Goal: Complete application form: Complete application form

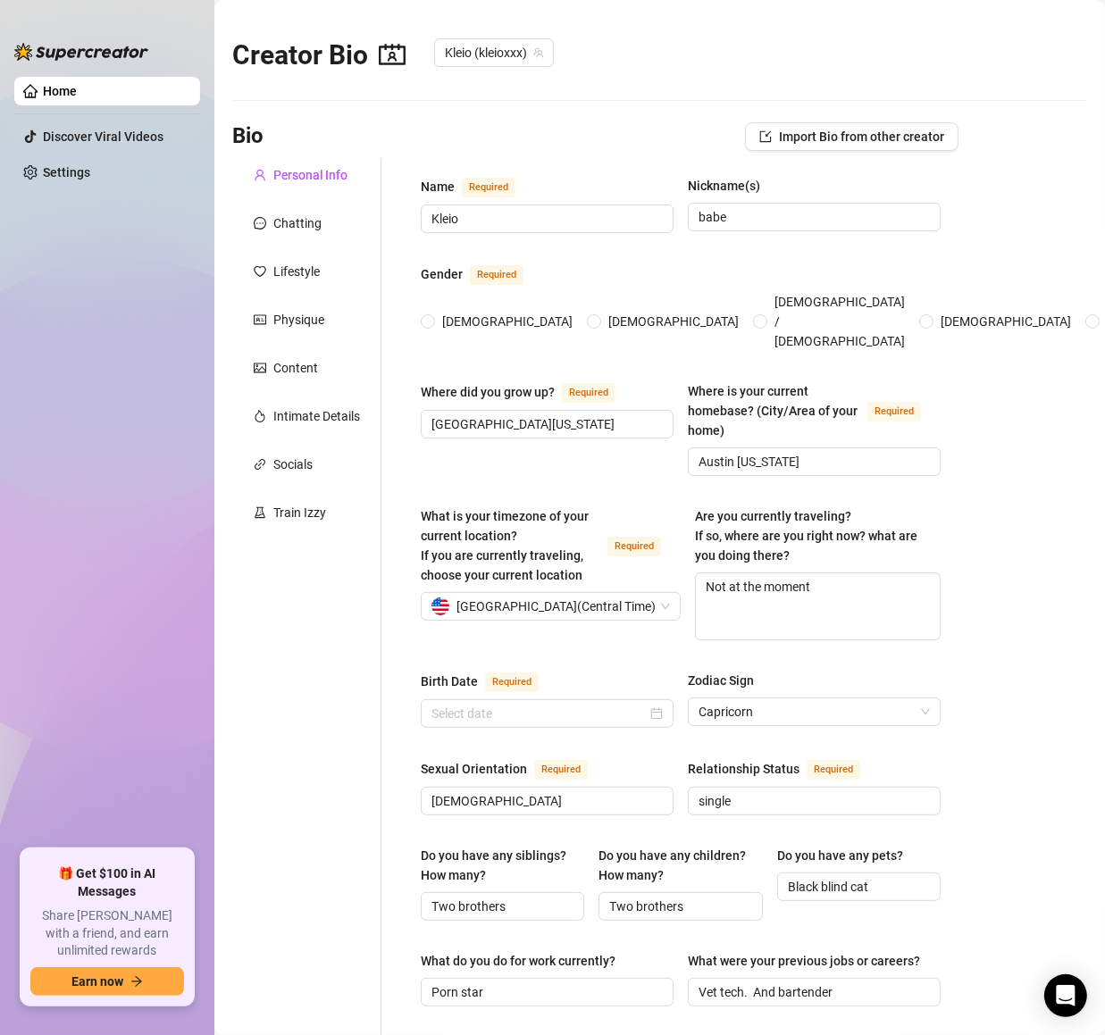
type input "Kleio"
type input "babe"
type input "[GEOGRAPHIC_DATA][US_STATE]"
type input "Austin [US_STATE]"
type textarea "Not at the moment"
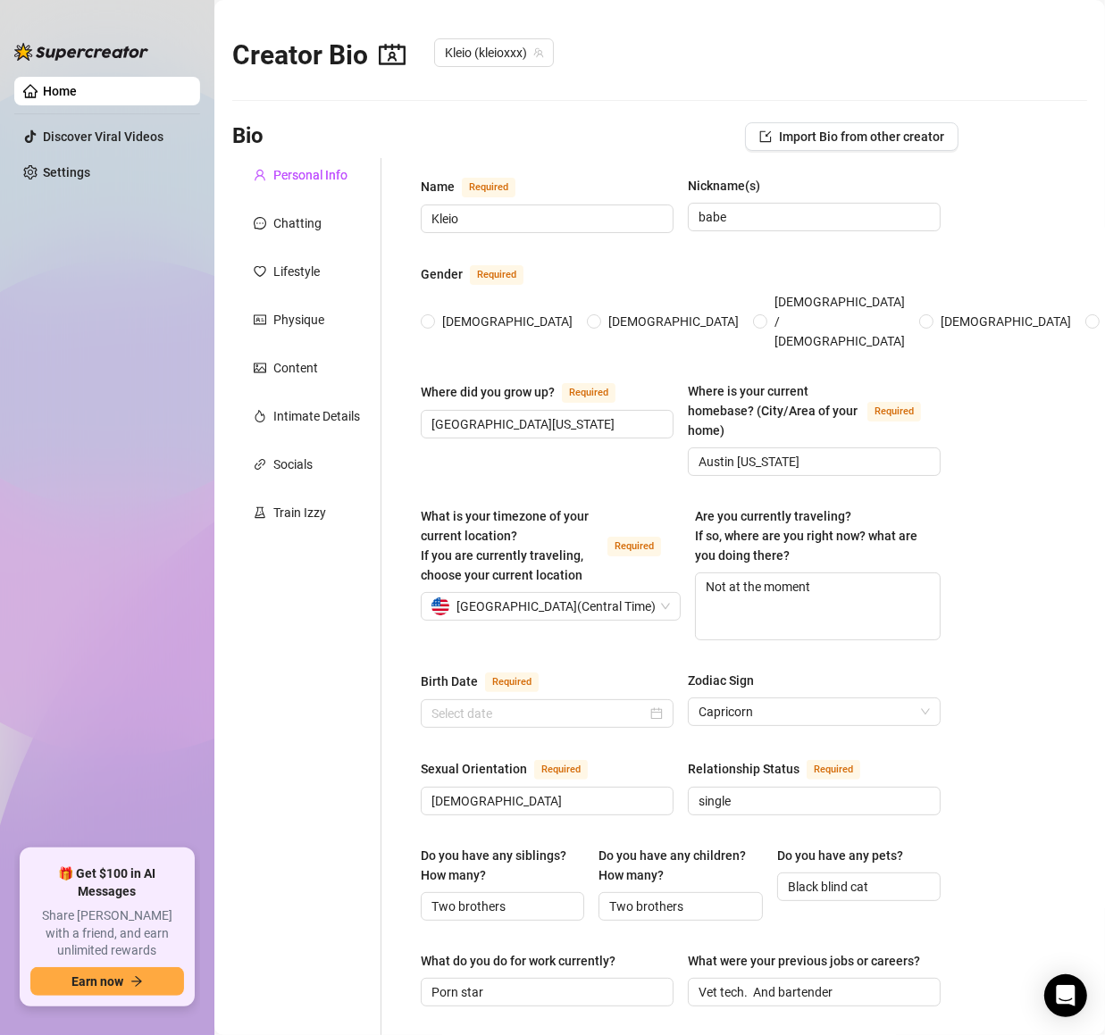
type input "[DEMOGRAPHIC_DATA]"
type input "single"
type input "Two brothers"
type input "Black blind cat"
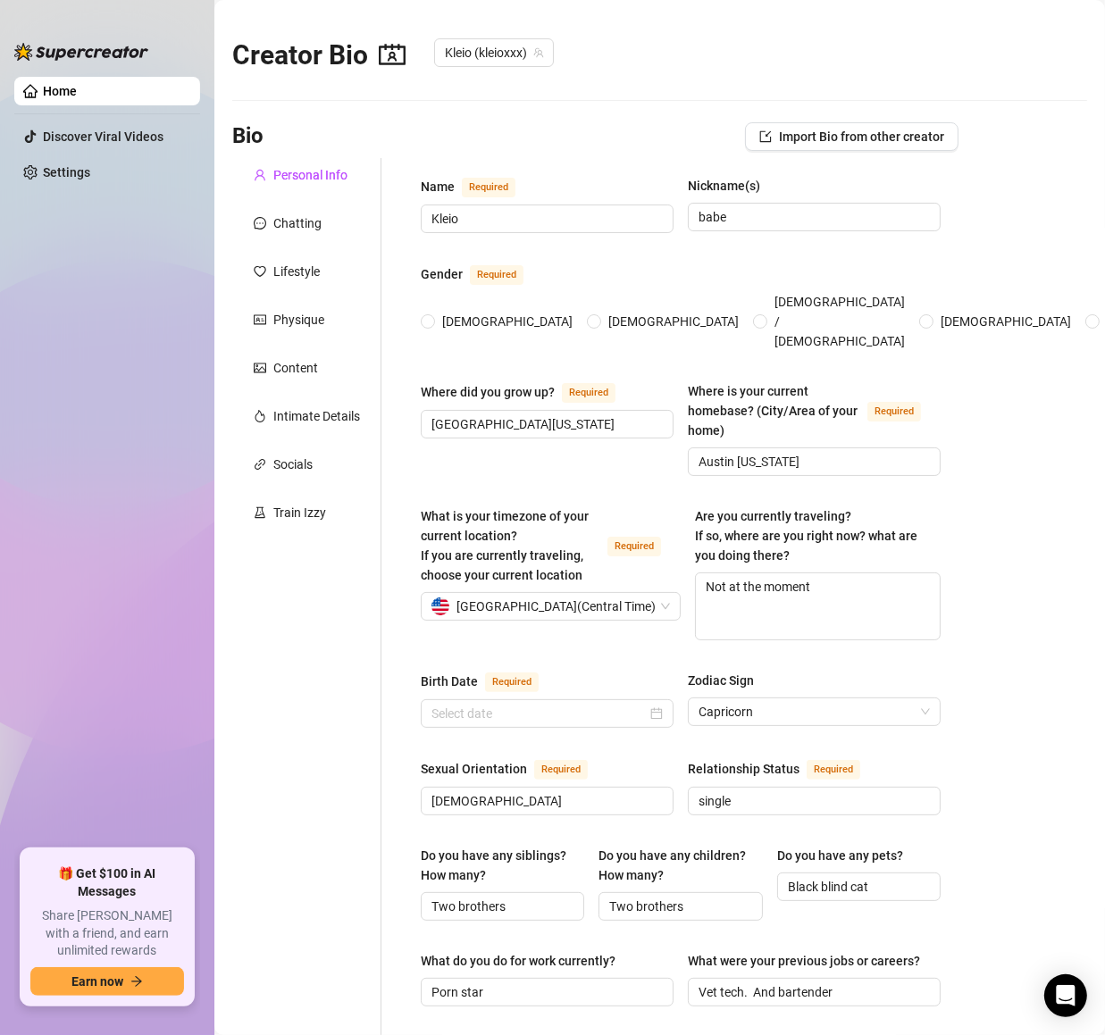
type input "Porn star"
type input "Vet tech. And bartender"
type input "College"
type input "None"
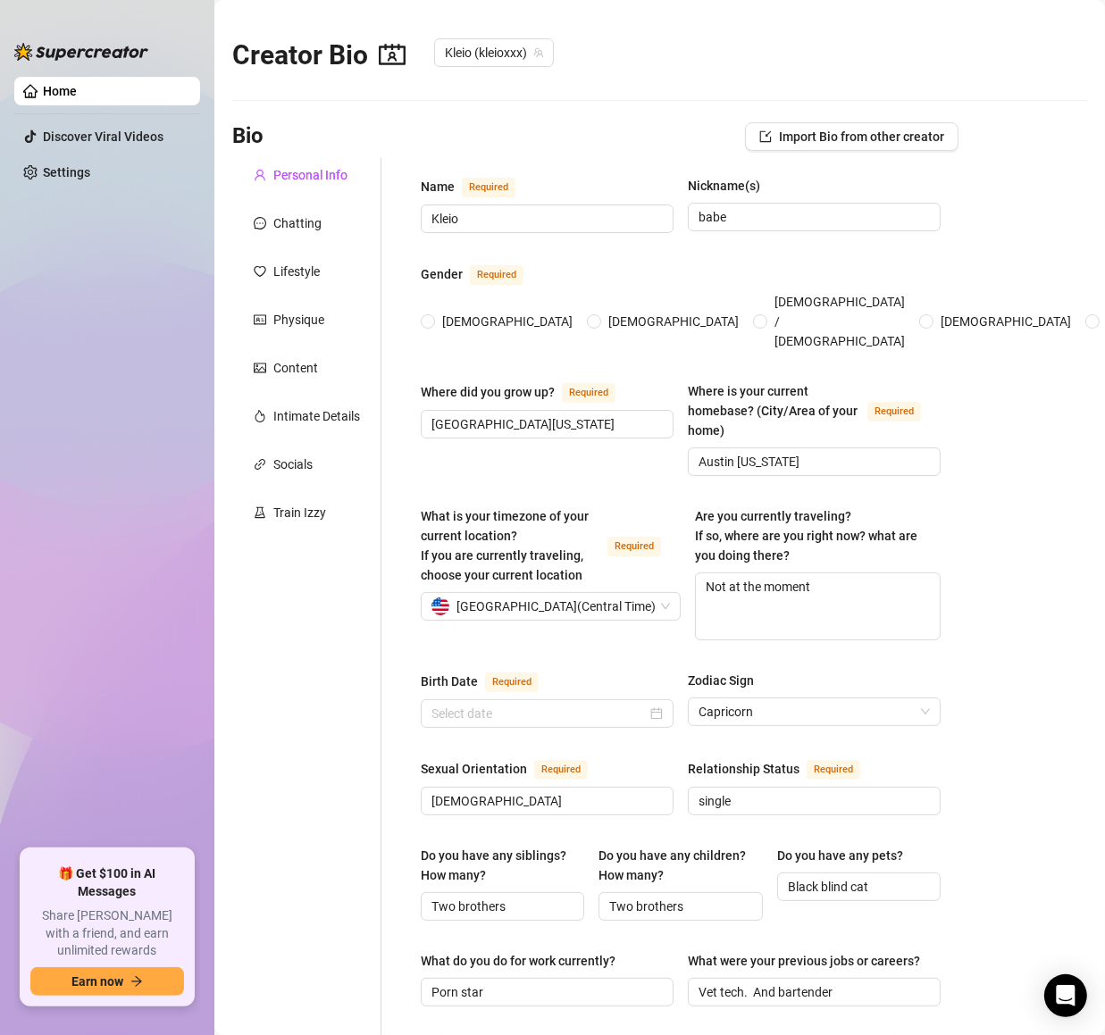
type textarea "Hike and backpack as many backcountry areas in the [GEOGRAPHIC_DATA]"
type textarea "I don't have one"
type textarea "I am a hiker and backpacker"
type textarea "I also like working out/training for long backpacking trips"
radio input "true"
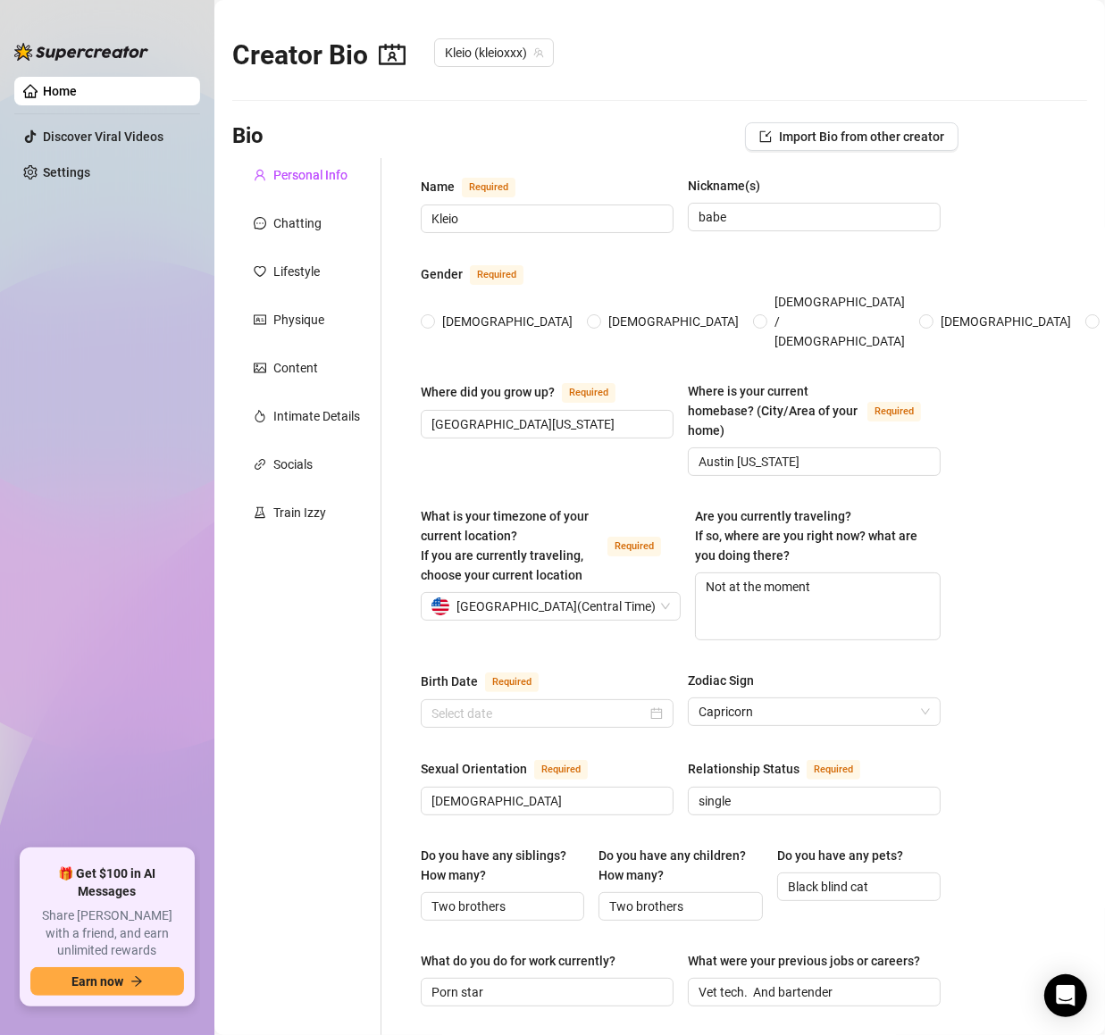
type input "[DATE]"
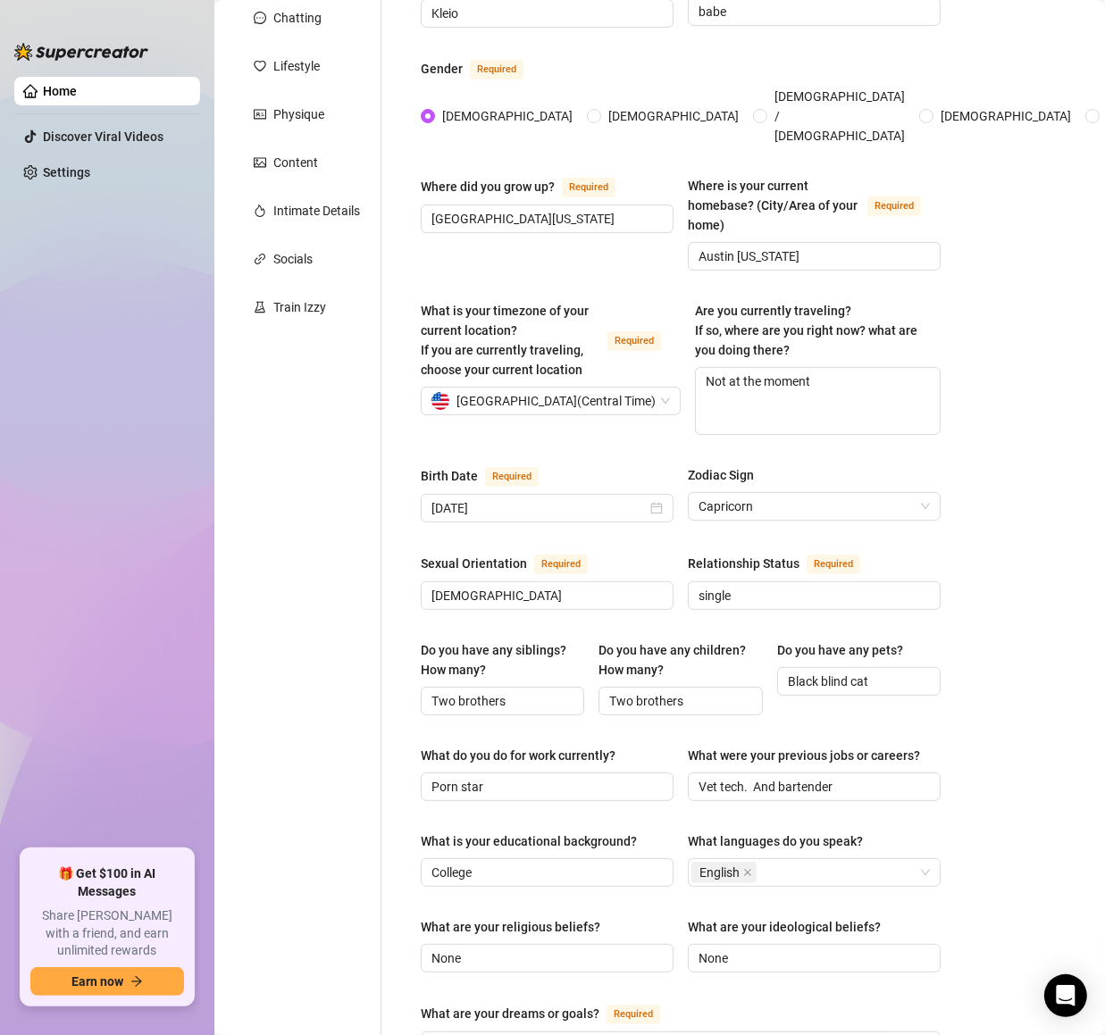
scroll to position [214, 0]
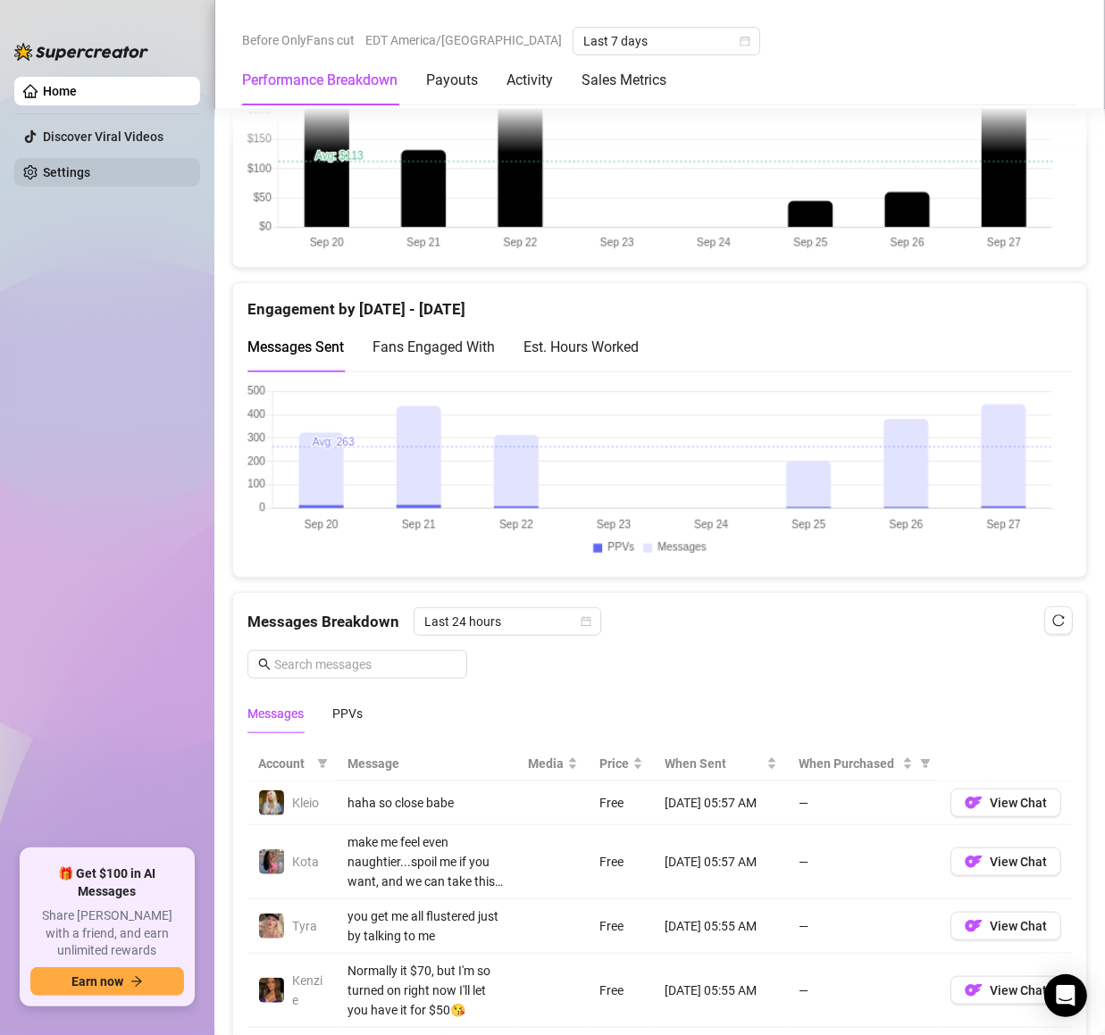
scroll to position [1179, 0]
